Goal: Task Accomplishment & Management: Use online tool/utility

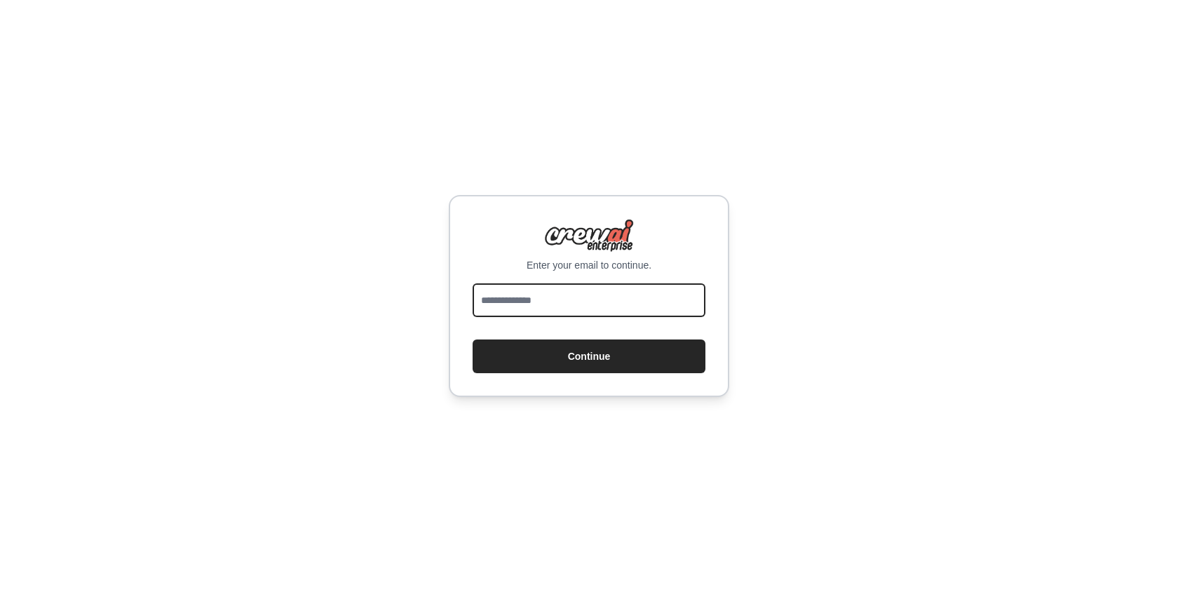
click at [581, 308] on input "email" at bounding box center [588, 300] width 233 height 34
type input "**********"
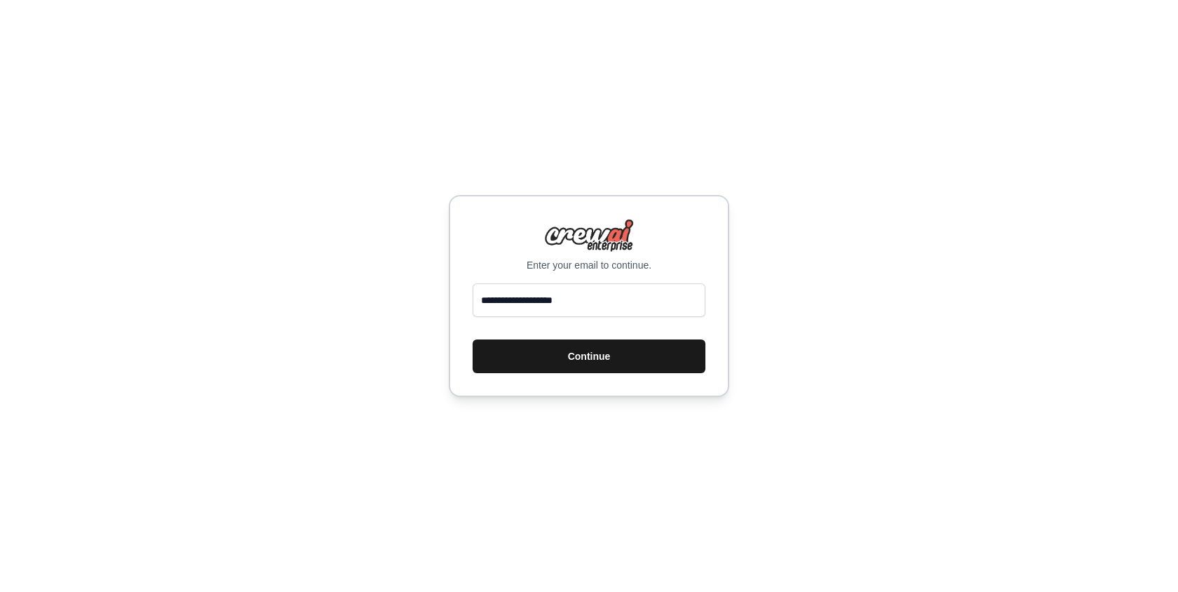
click at [583, 355] on button "Continue" at bounding box center [588, 356] width 233 height 34
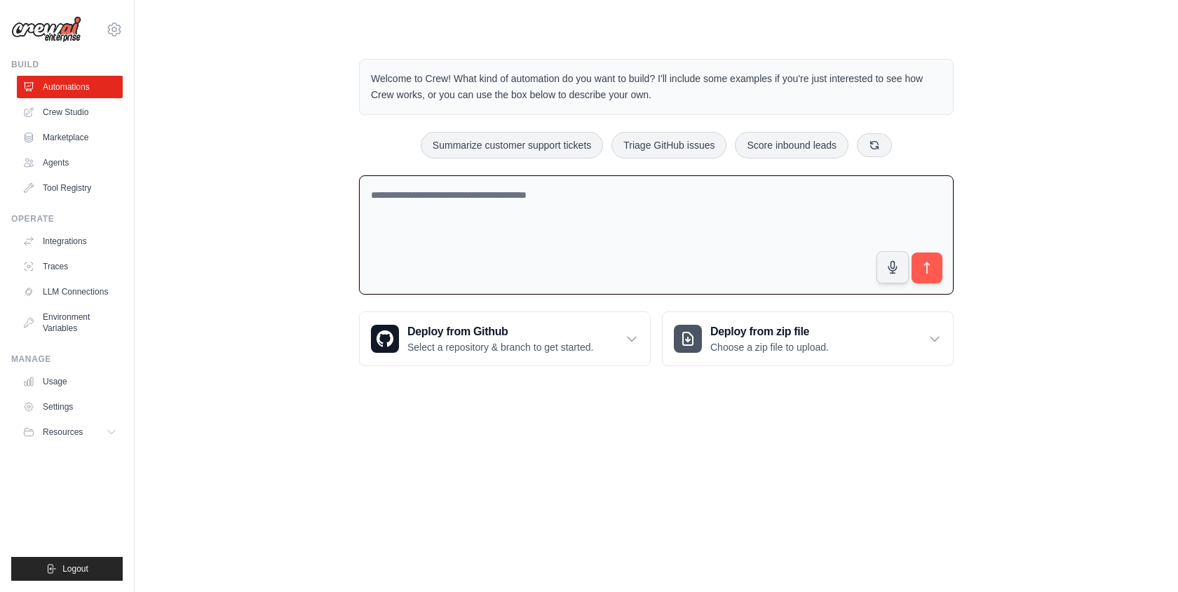
click at [784, 265] on textarea at bounding box center [656, 235] width 594 height 120
paste textarea "**********"
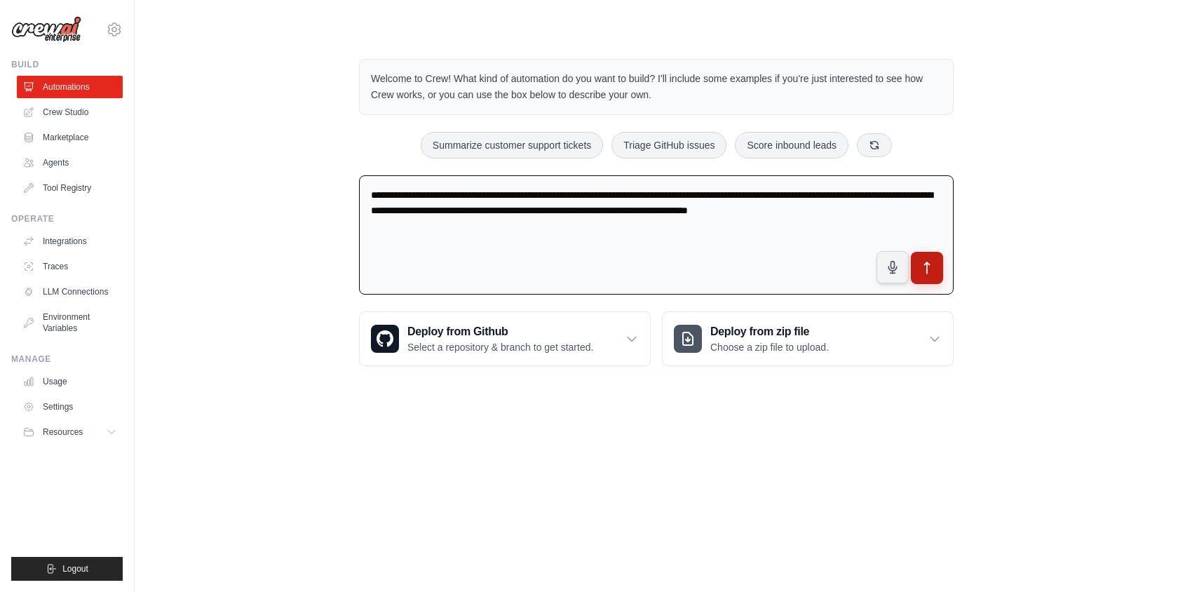
type textarea "**********"
click at [934, 273] on icon "submit" at bounding box center [927, 268] width 15 height 15
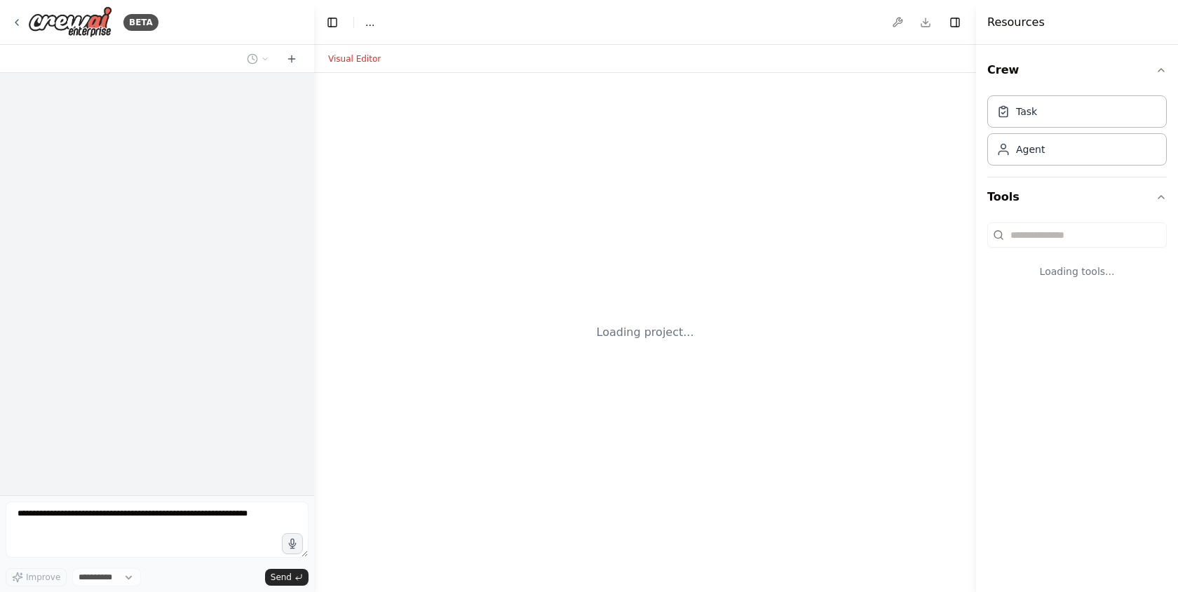
select select "****"
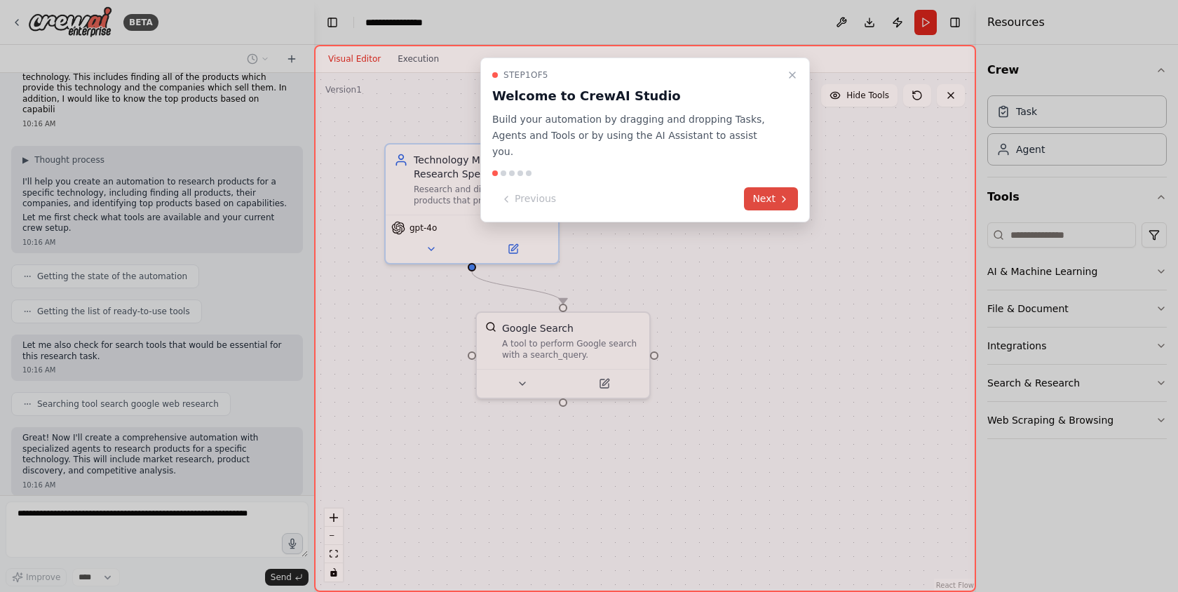
scroll to position [111, 0]
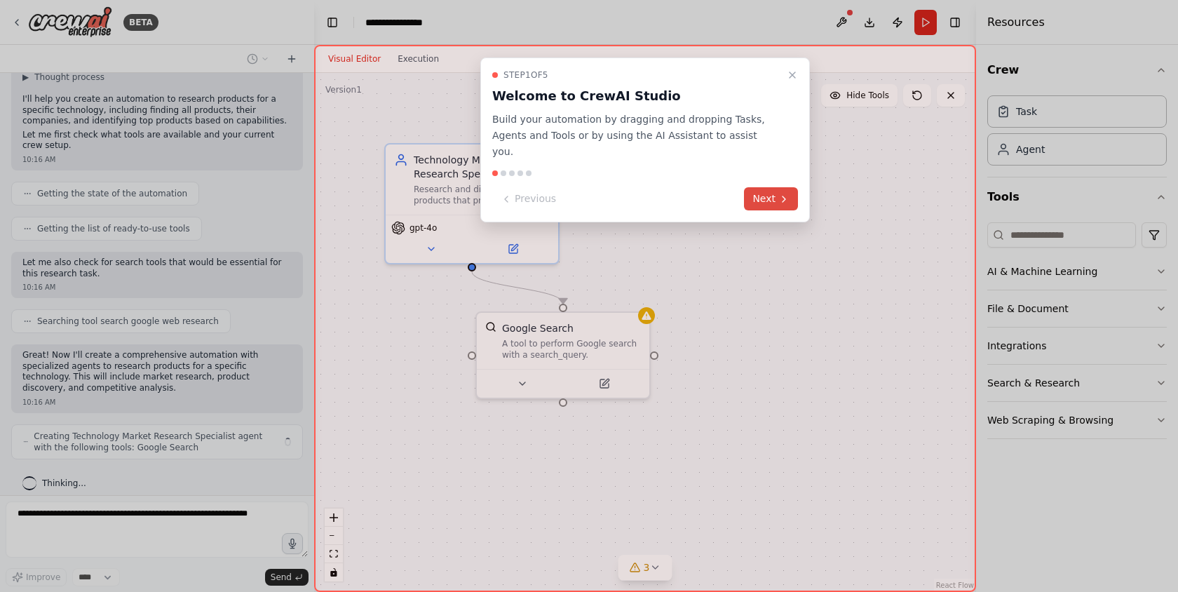
click at [765, 187] on button "Next" at bounding box center [771, 198] width 54 height 23
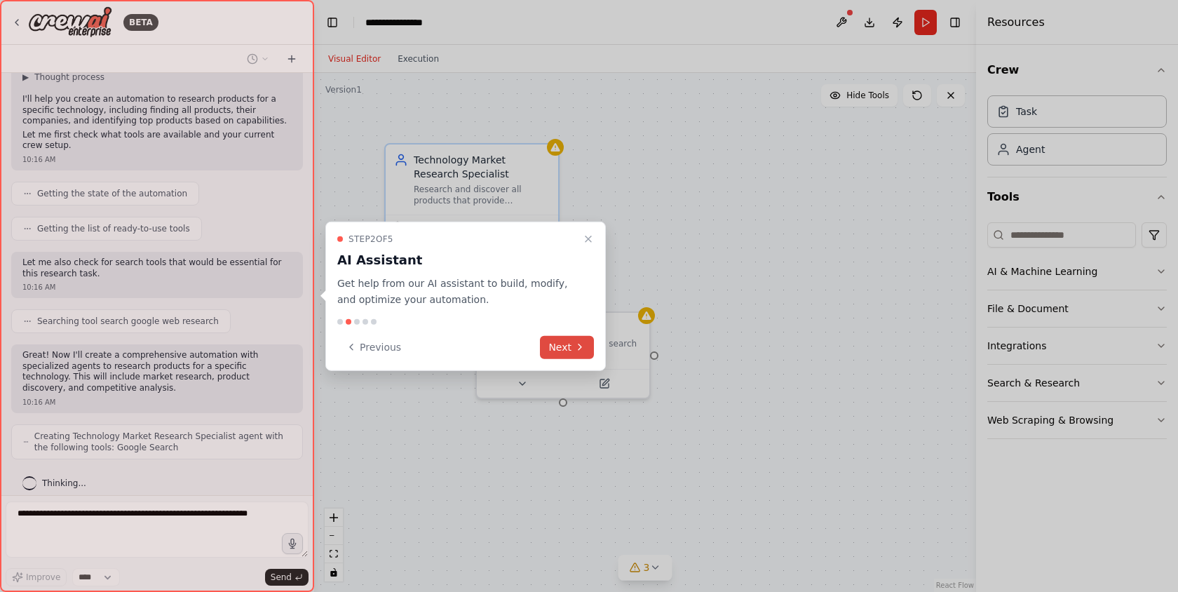
click at [566, 346] on button "Next" at bounding box center [567, 346] width 54 height 23
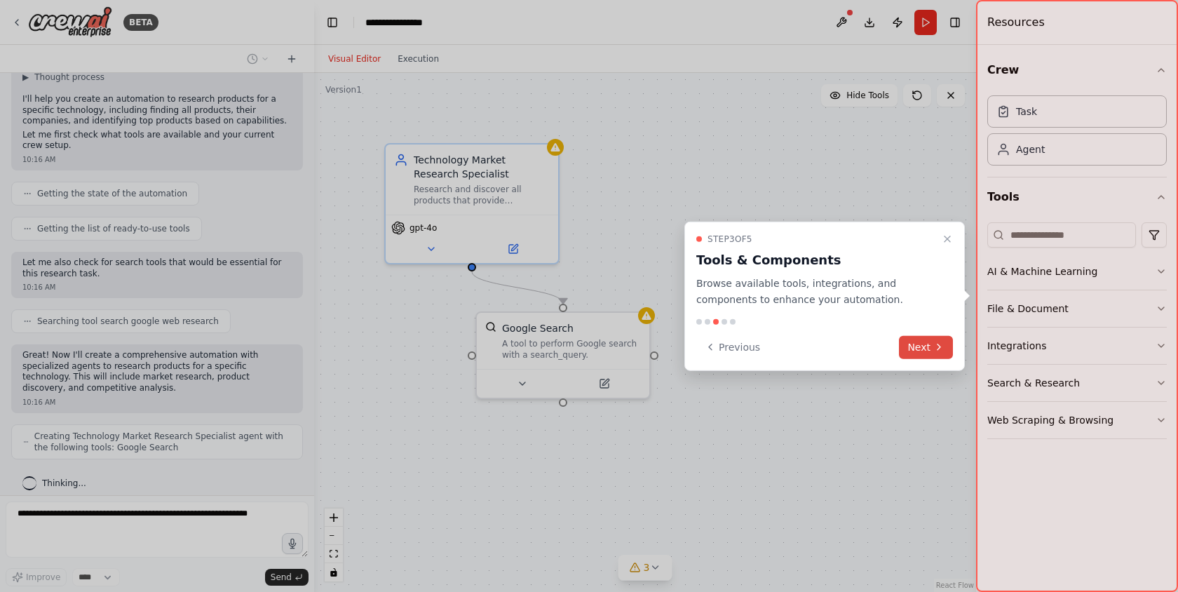
click at [918, 341] on button "Next" at bounding box center [926, 346] width 54 height 23
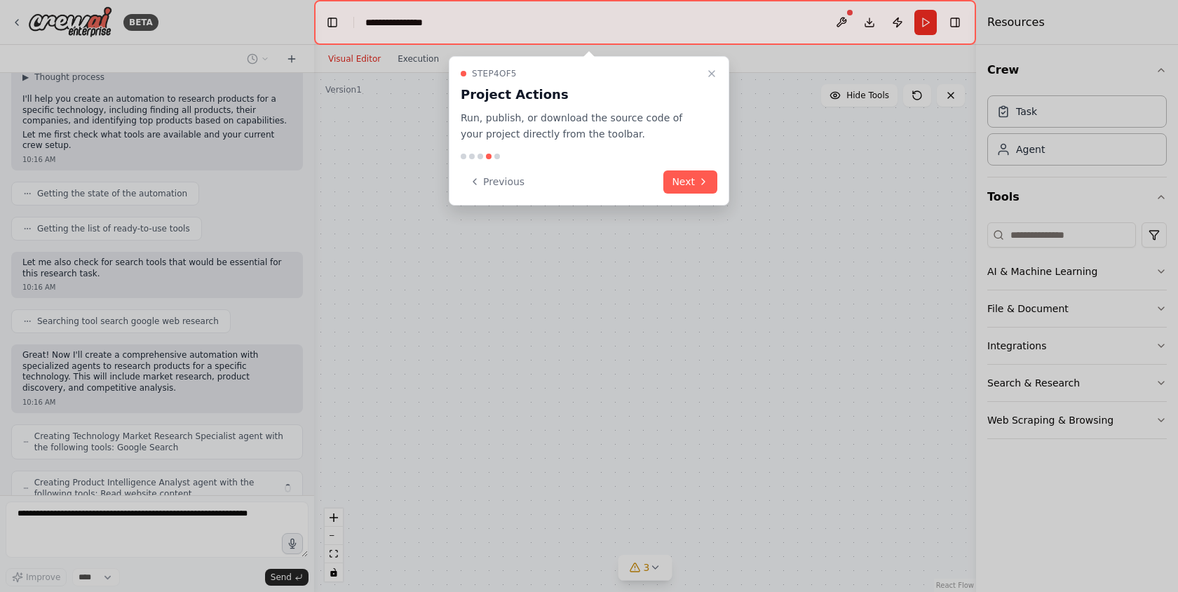
scroll to position [158, 0]
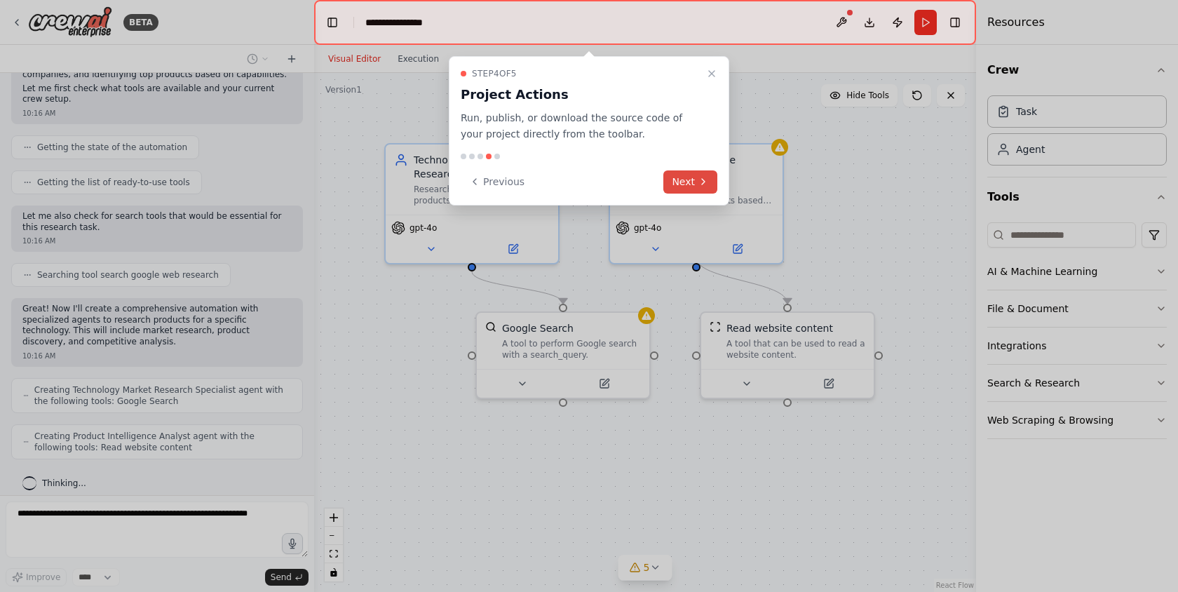
click at [685, 183] on button "Next" at bounding box center [690, 181] width 54 height 23
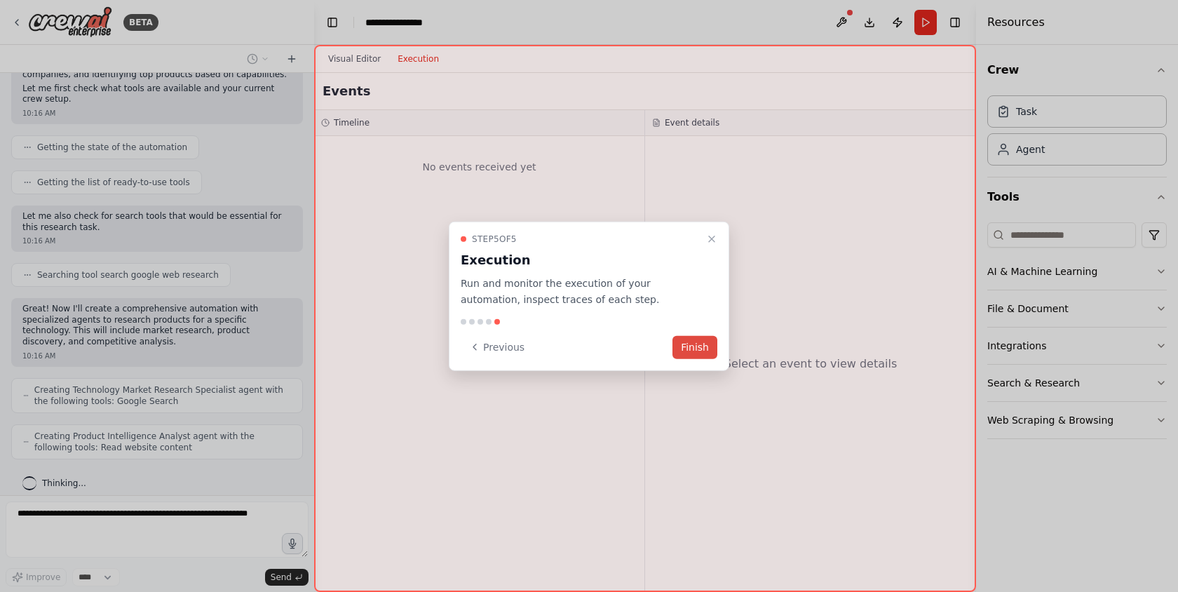
click at [692, 339] on button "Finish" at bounding box center [694, 346] width 45 height 23
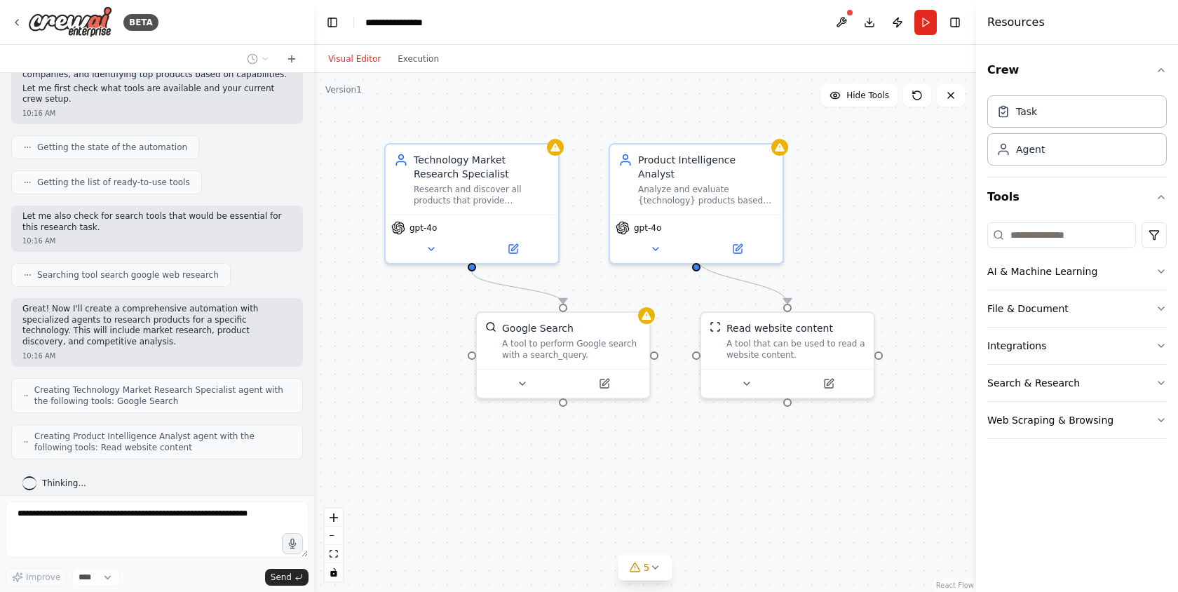
scroll to position [193, 0]
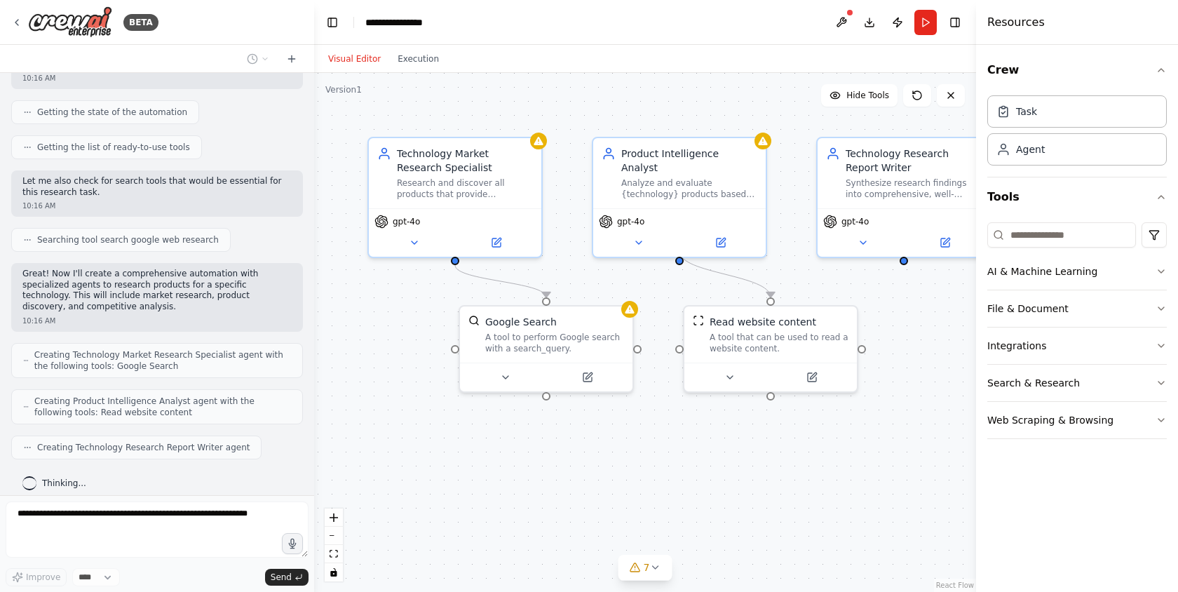
drag, startPoint x: 727, startPoint y: 496, endPoint x: 710, endPoint y: 489, distance: 18.0
click at [710, 489] on div ".deletable-edge-delete-btn { width: 20px; height: 20px; border: 0px solid #ffff…" at bounding box center [645, 332] width 662 height 519
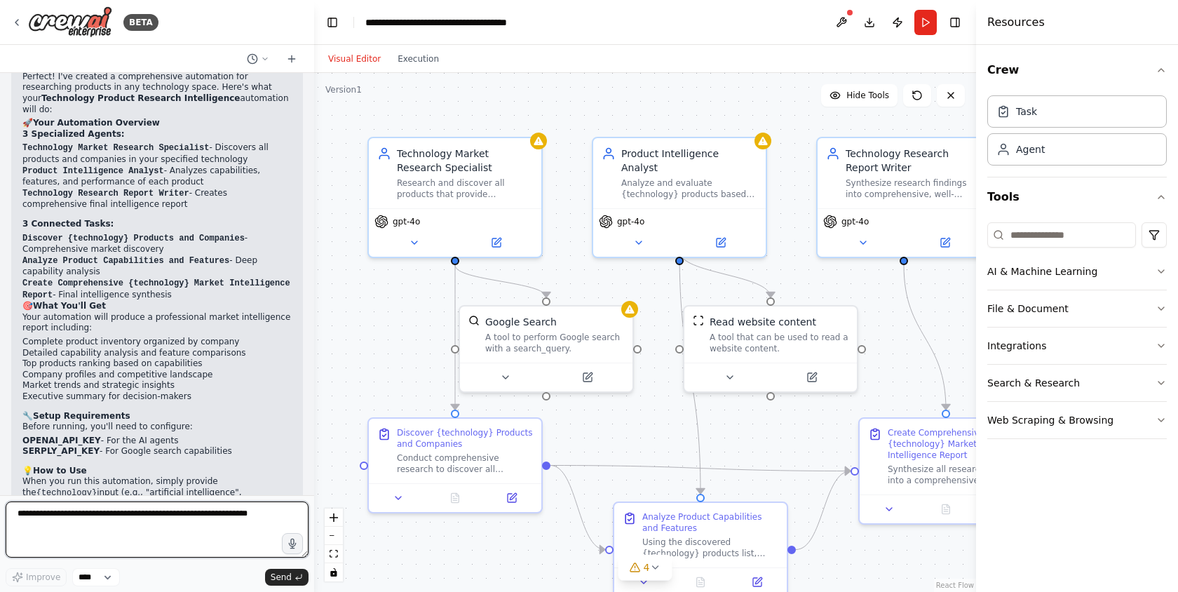
scroll to position [932, 0]
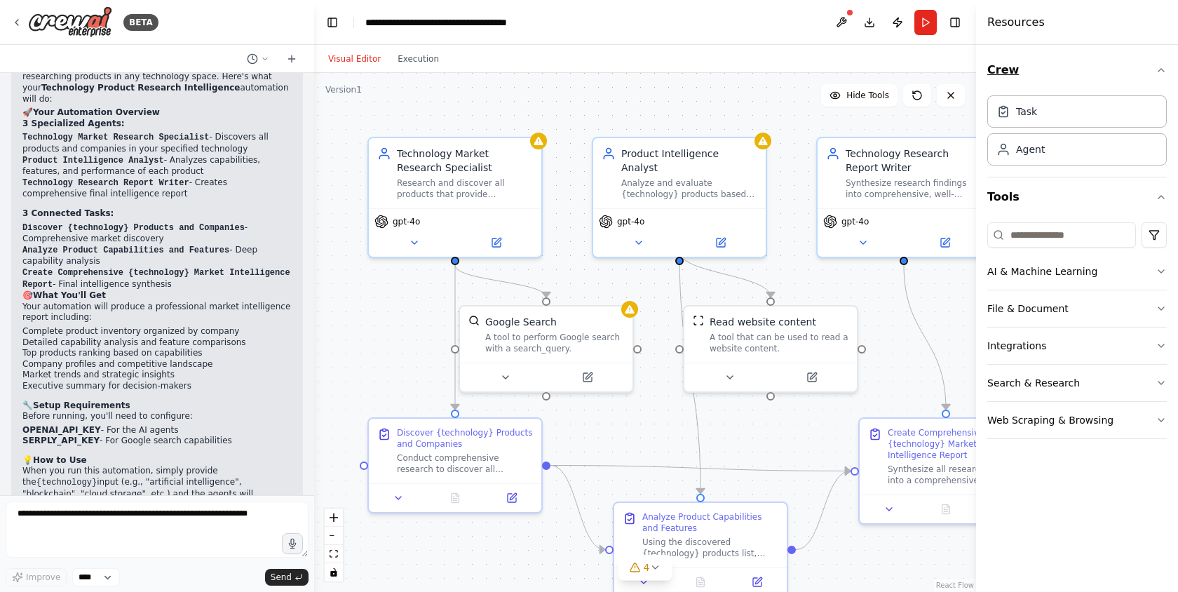
click at [1159, 74] on icon "button" at bounding box center [1160, 69] width 11 height 11
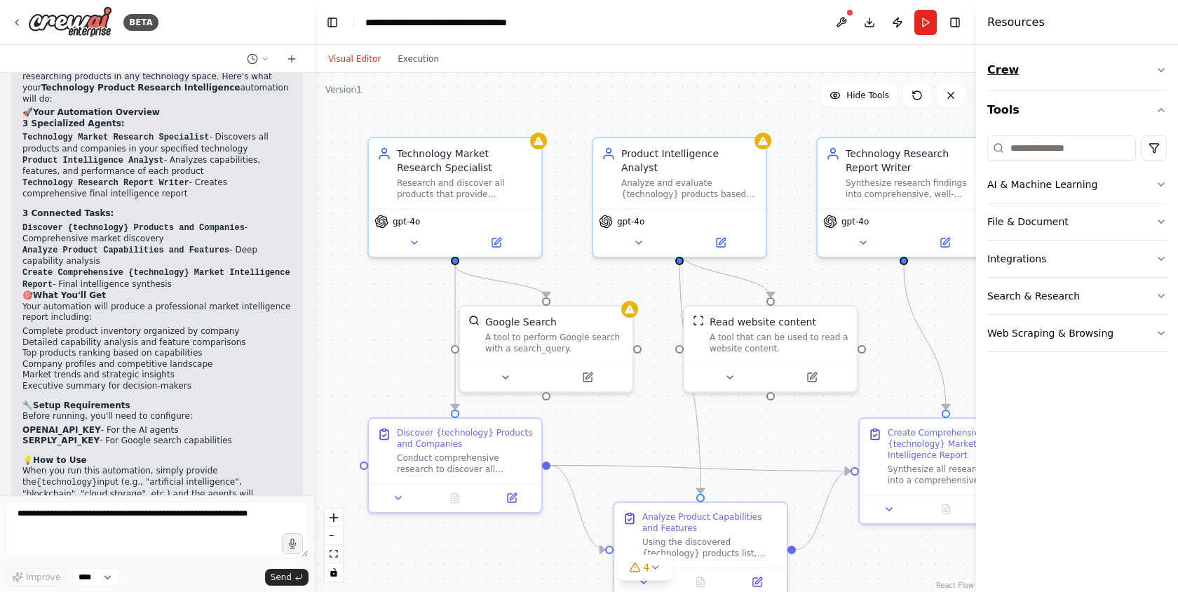
click at [1159, 73] on icon "button" at bounding box center [1160, 69] width 11 height 11
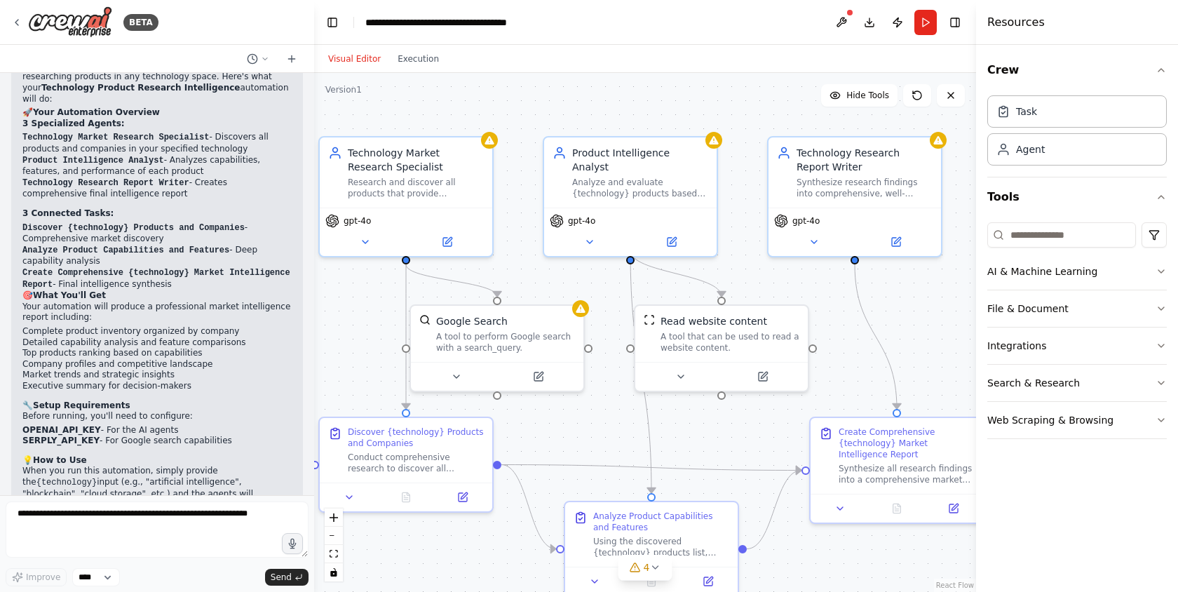
drag, startPoint x: 737, startPoint y: 90, endPoint x: 688, endPoint y: 90, distance: 49.1
click at [688, 90] on div ".deletable-edge-delete-btn { width: 20px; height: 20px; border: 0px solid #ffff…" at bounding box center [645, 332] width 662 height 519
click at [926, 22] on button "Run" at bounding box center [925, 22] width 22 height 25
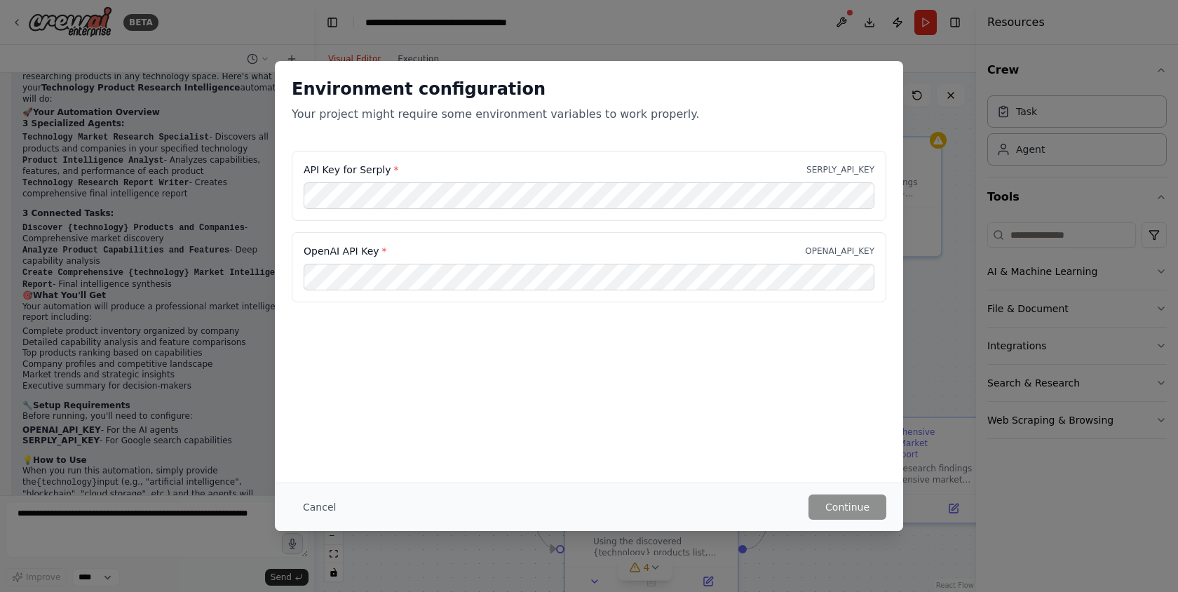
click at [344, 167] on label "API Key for Serply *" at bounding box center [351, 170] width 95 height 14
copy label "API Key for Serply *"
click at [341, 248] on label "OpenAI API Key *" at bounding box center [345, 251] width 83 height 14
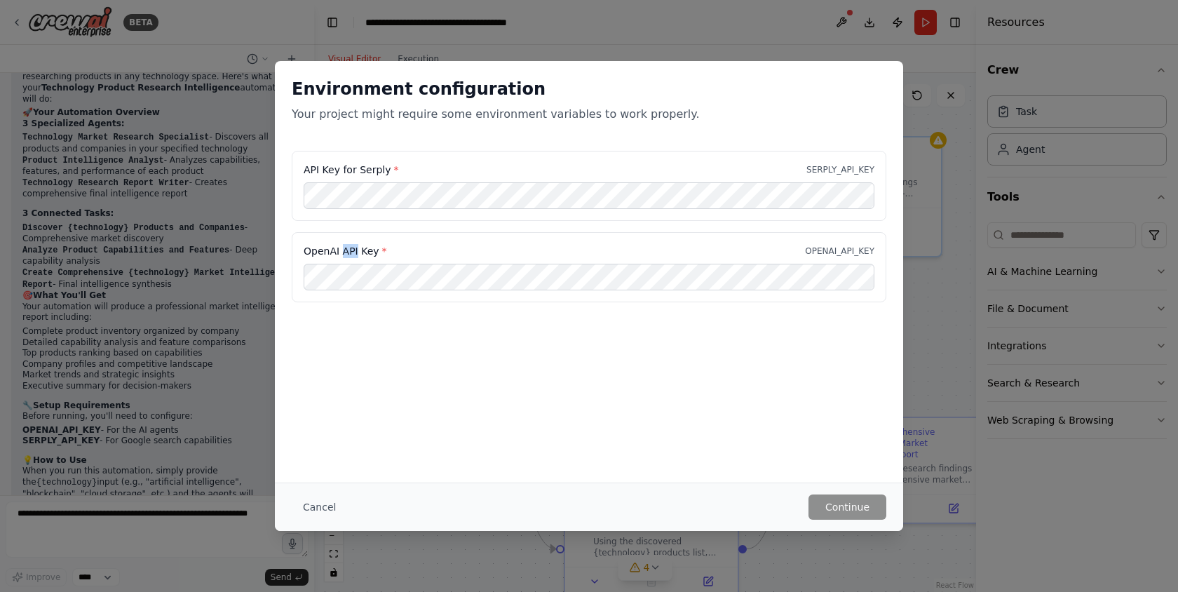
click at [341, 248] on label "OpenAI API Key *" at bounding box center [345, 251] width 83 height 14
copy label "OpenAI API Key *"
click at [312, 503] on button "Cancel" at bounding box center [319, 506] width 55 height 25
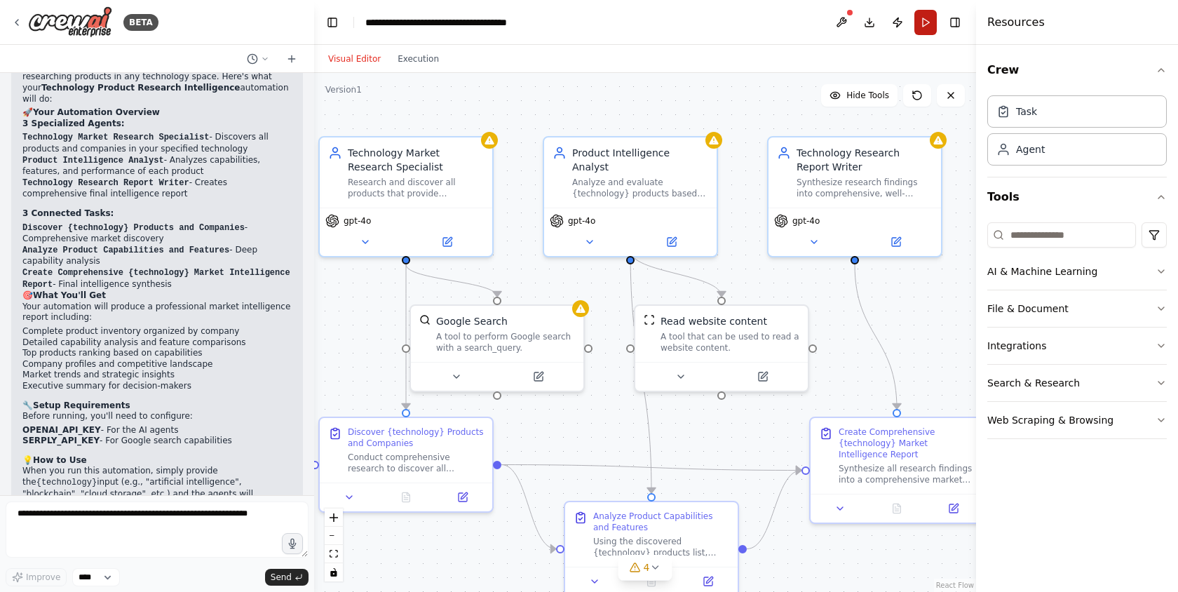
click at [929, 24] on button "Run" at bounding box center [925, 22] width 22 height 25
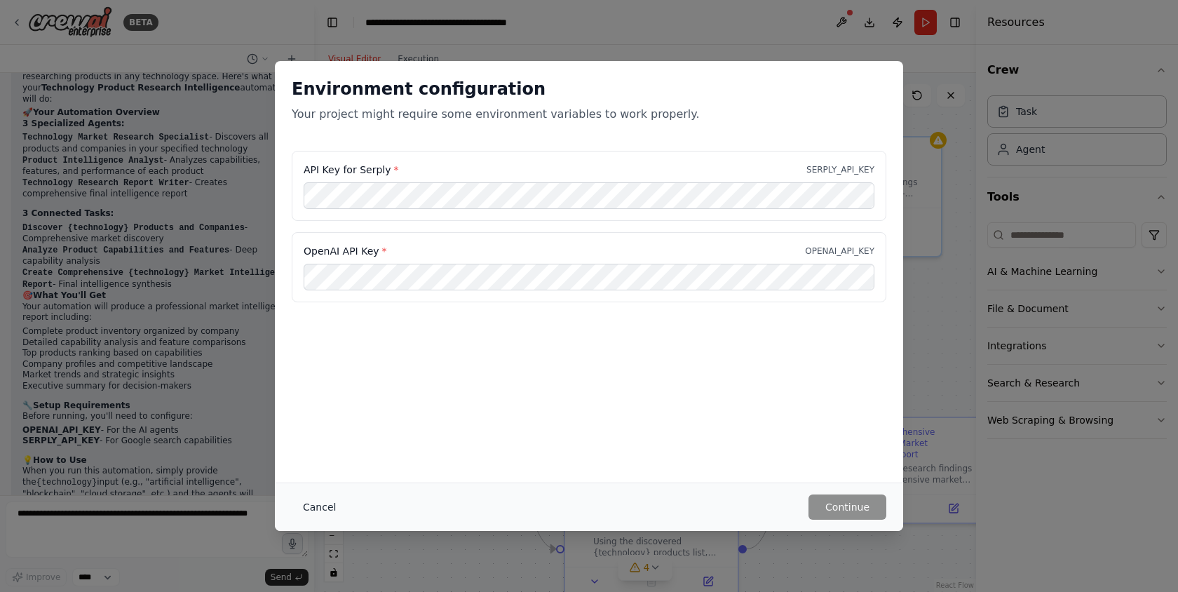
click at [311, 505] on button "Cancel" at bounding box center [319, 506] width 55 height 25
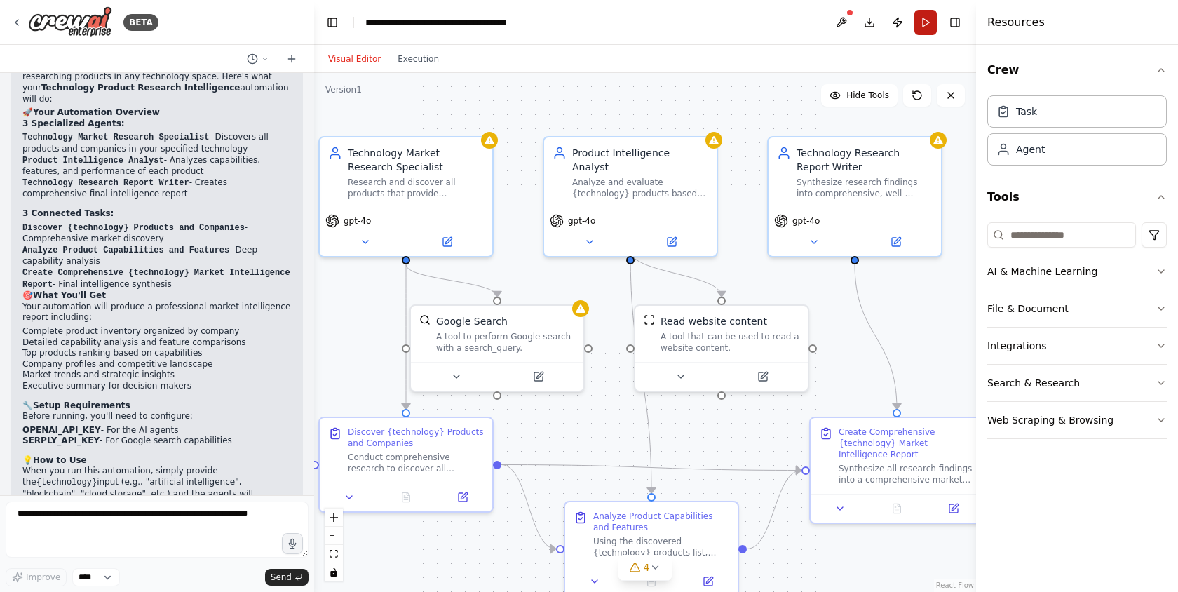
click at [924, 17] on button "Run" at bounding box center [925, 22] width 22 height 25
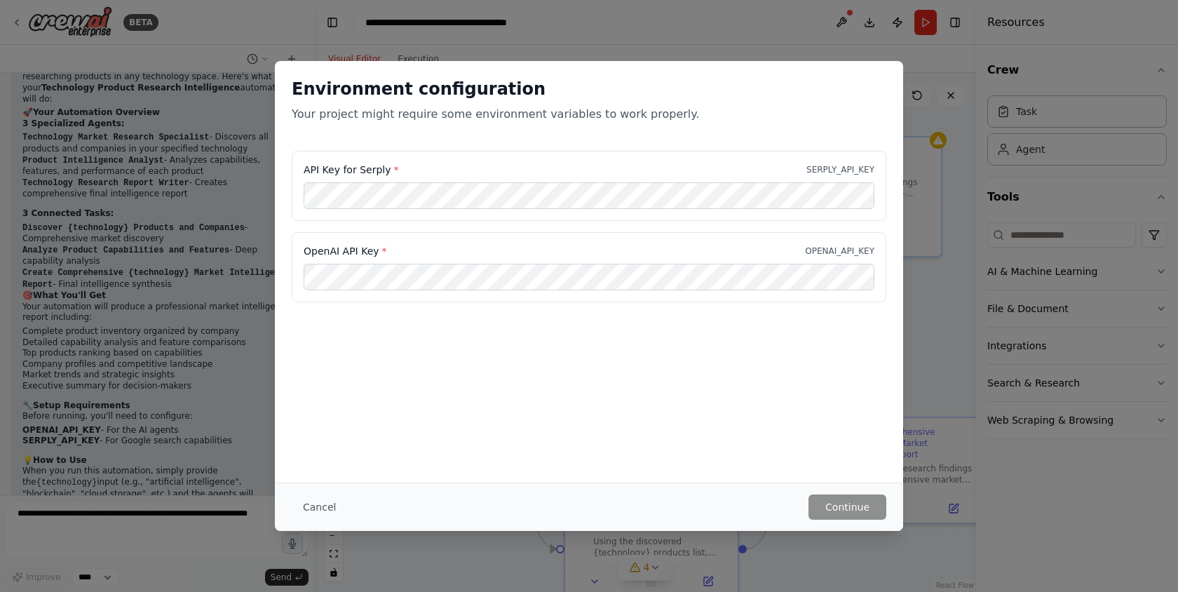
click at [365, 172] on label "API Key for Serply *" at bounding box center [351, 170] width 95 height 14
click at [367, 170] on label "API Key for Serply *" at bounding box center [351, 170] width 95 height 14
copy label "Serply"
click at [325, 250] on label "OpenAI API Key *" at bounding box center [345, 251] width 83 height 14
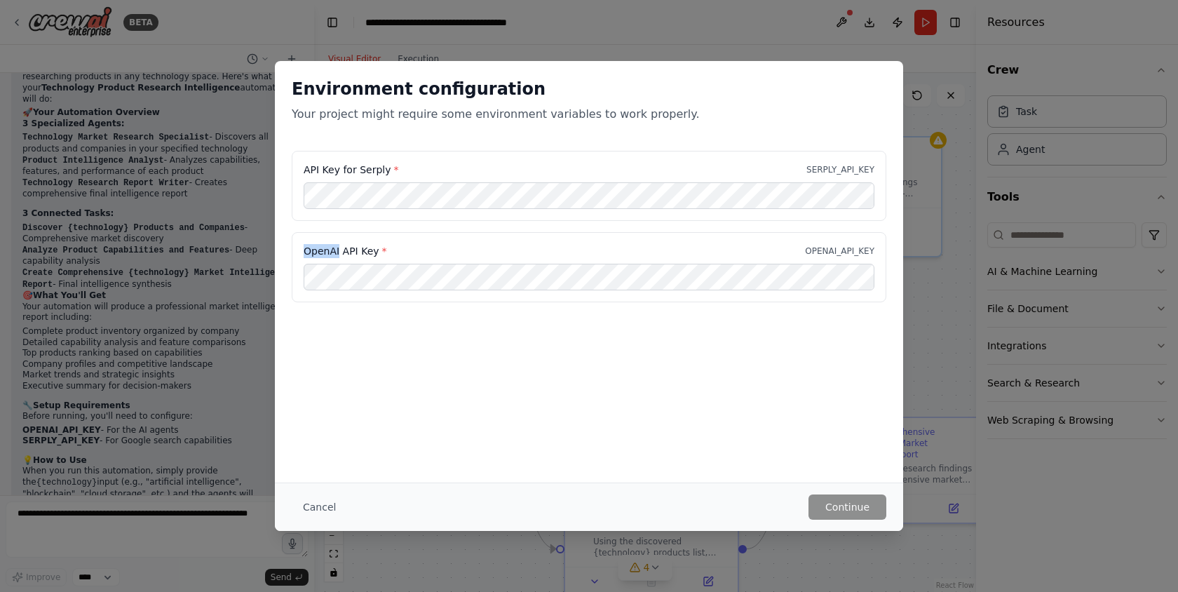
click at [325, 250] on label "OpenAI API Key *" at bounding box center [345, 251] width 83 height 14
copy label "OpenAI API Key *"
